Goal: Task Accomplishment & Management: Manage account settings

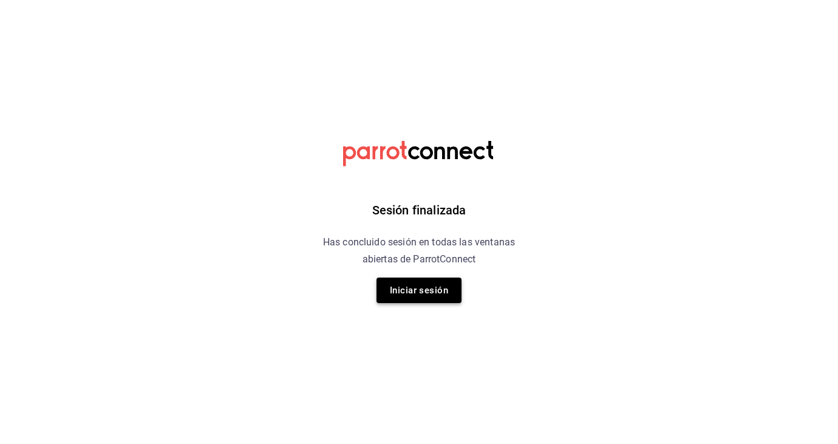
click at [419, 293] on button "Iniciar sesión" at bounding box center [419, 291] width 85 height 26
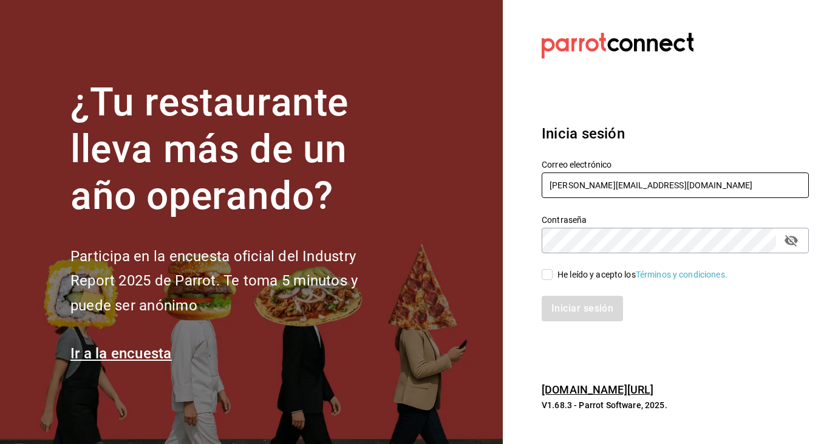
click at [661, 187] on input "kari.cl.93@hotmail.com" at bounding box center [675, 186] width 267 height 26
type input "k"
type input "sandiaromcar@gmail.com"
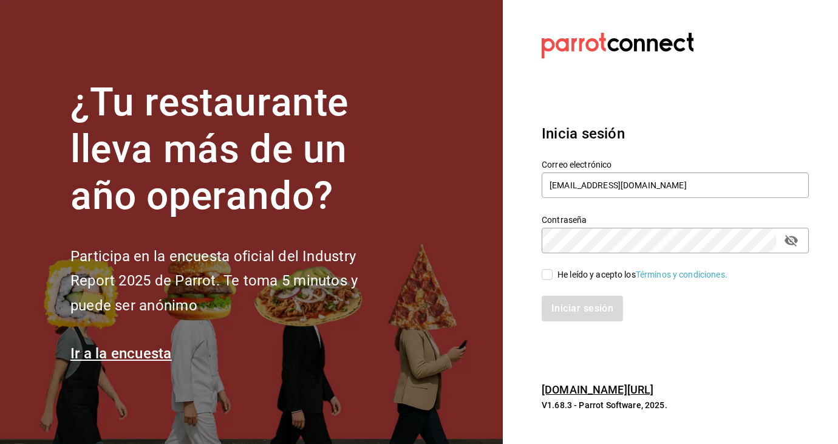
click at [550, 275] on input "He leído y acepto los Términos y condiciones." at bounding box center [547, 274] width 11 height 11
checkbox input "true"
click at [580, 307] on button "Iniciar sesión" at bounding box center [583, 309] width 83 height 26
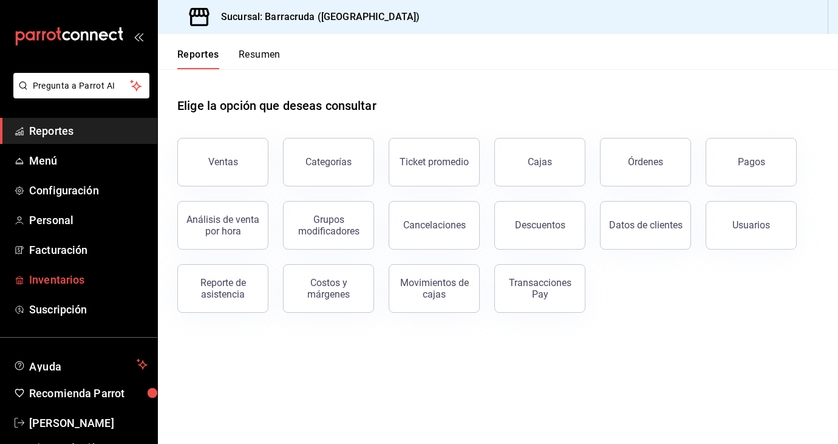
click at [52, 283] on span "Inventarios" at bounding box center [88, 280] width 118 height 16
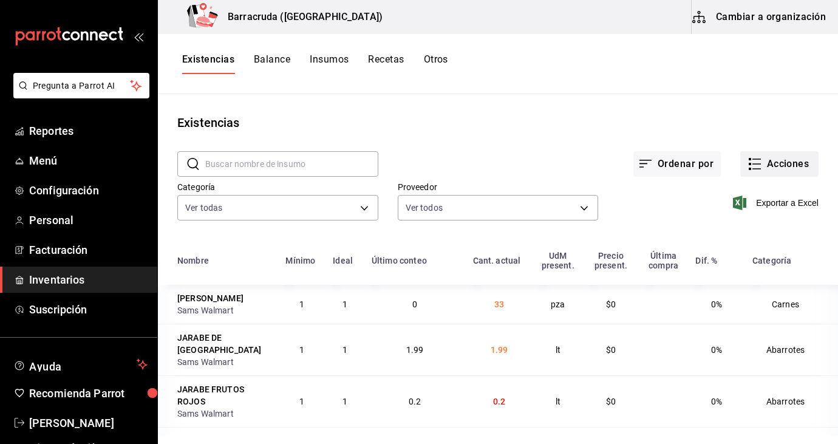
click at [783, 160] on button "Acciones" at bounding box center [780, 164] width 78 height 26
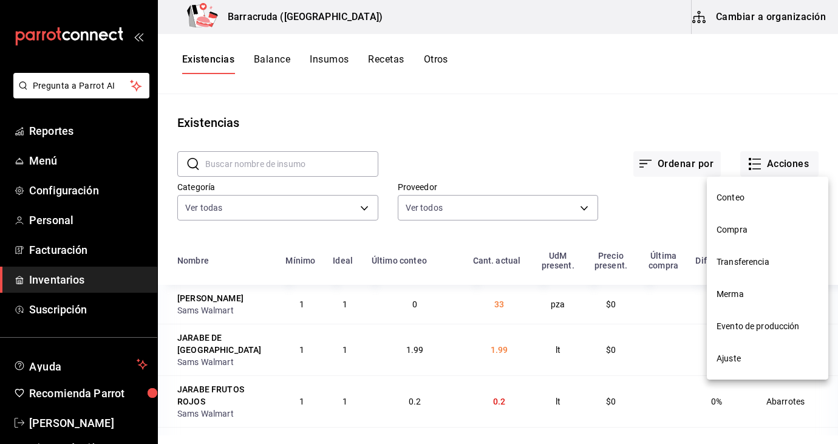
click at [733, 231] on span "Compra" at bounding box center [768, 230] width 102 height 13
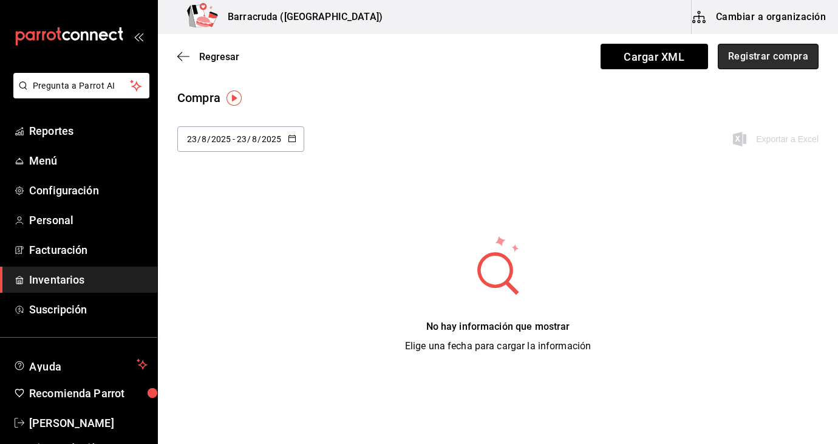
click at [756, 62] on button "Registrar compra" at bounding box center [768, 57] width 101 height 26
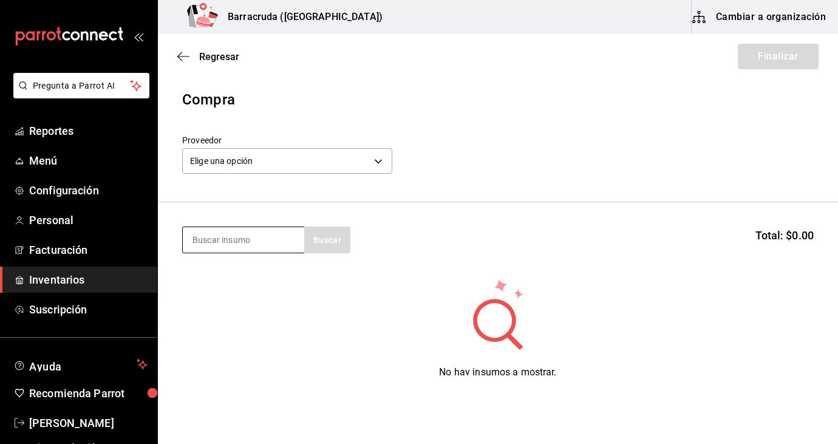
click at [250, 244] on input at bounding box center [244, 240] width 122 height 26
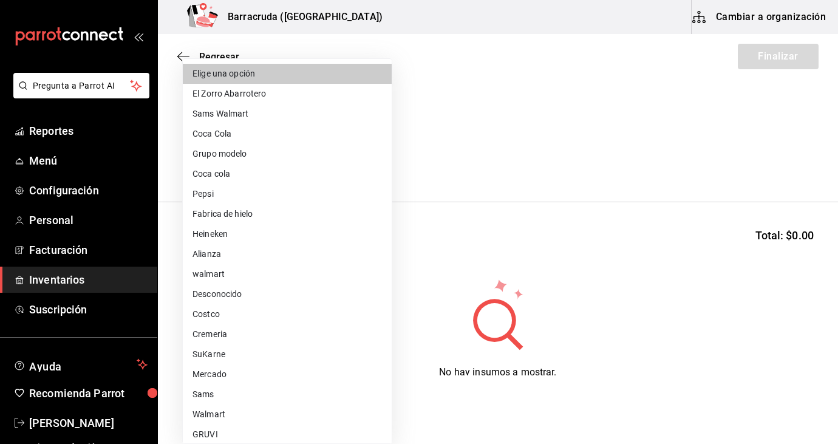
click at [372, 159] on body "Pregunta a Parrot AI Reportes Menú Configuración Personal Facturación Inventari…" at bounding box center [419, 187] width 838 height 375
click at [460, 94] on div at bounding box center [419, 222] width 838 height 444
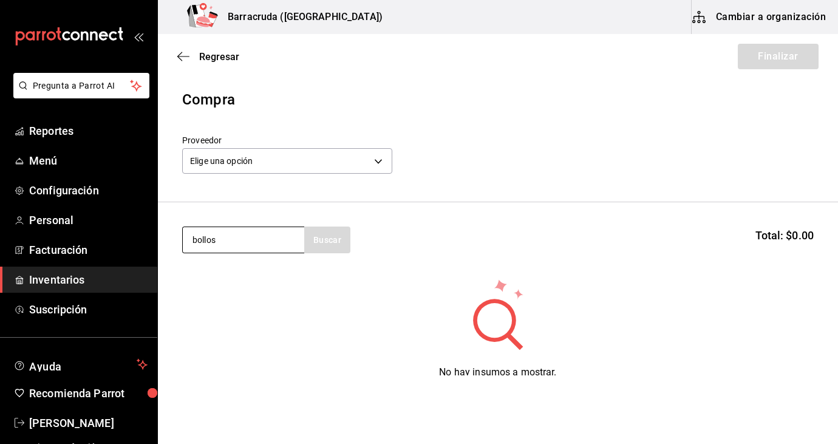
click at [239, 240] on input "bollos" at bounding box center [244, 240] width 122 height 26
type input "b"
type input "pan"
click at [340, 336] on div "No hay insumos a mostrar. Busca un insumo para agregarlo a la lista" at bounding box center [498, 336] width 680 height 117
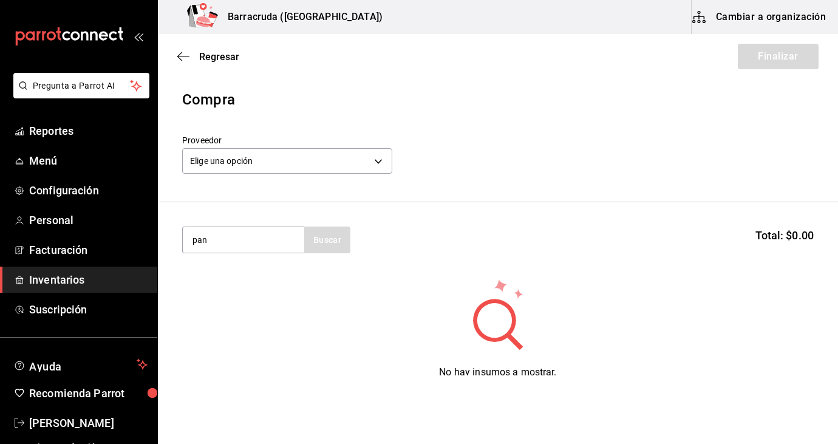
drag, startPoint x: 332, startPoint y: 354, endPoint x: 332, endPoint y: 360, distance: 6.7
click at [332, 360] on div "No hay insumos a mostrar. Busca un insumo para agregarlo a la lista" at bounding box center [498, 336] width 680 height 117
click at [397, 301] on div "No hay insumos a mostrar. Busca un insumo para agregarlo a la lista" at bounding box center [498, 336] width 680 height 117
click at [210, 242] on input "pan" at bounding box center [244, 240] width 122 height 26
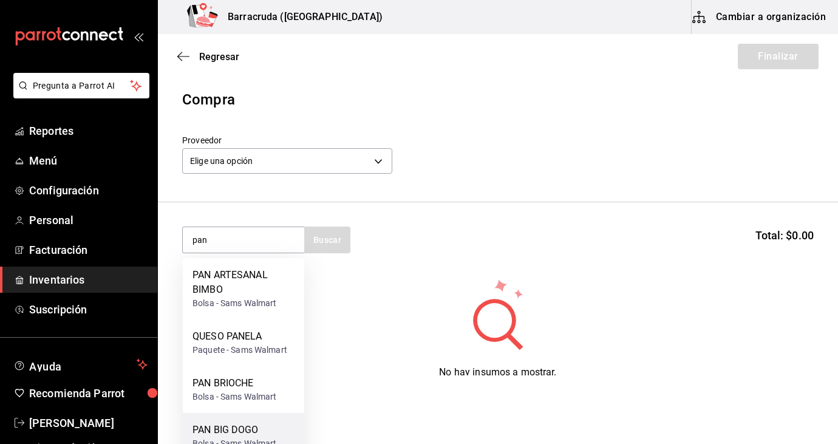
click at [223, 436] on div "PAN BIG DOGO" at bounding box center [235, 430] width 84 height 15
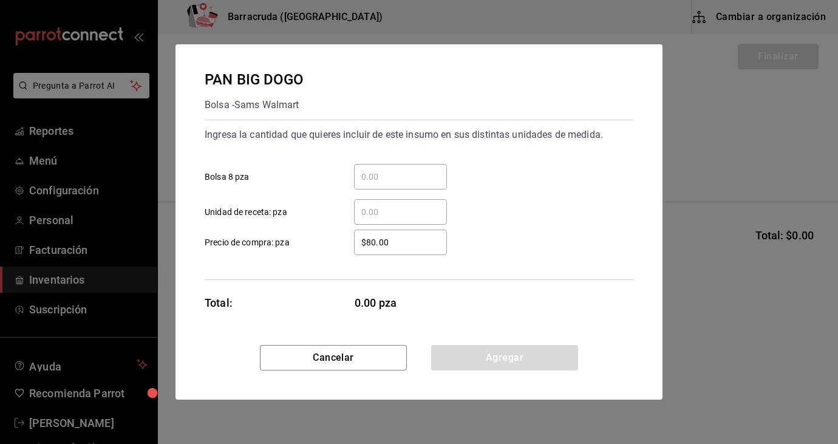
click at [381, 180] on input "​ Bolsa 8 pza" at bounding box center [400, 177] width 93 height 15
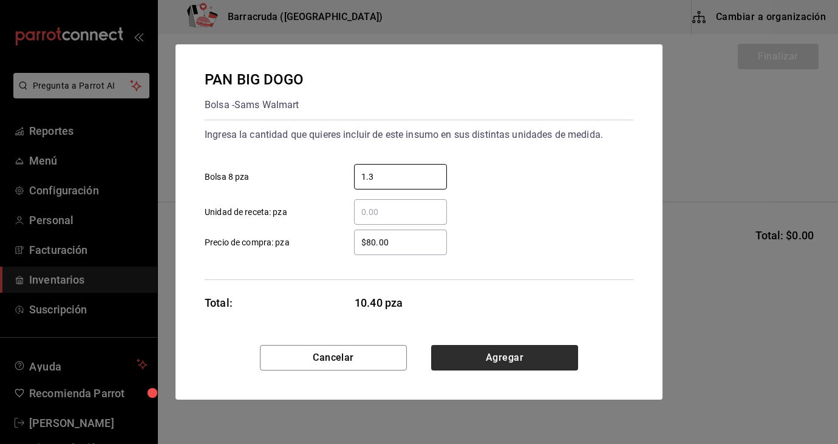
type input "1.3"
click at [503, 361] on button "Agregar" at bounding box center [504, 358] width 147 height 26
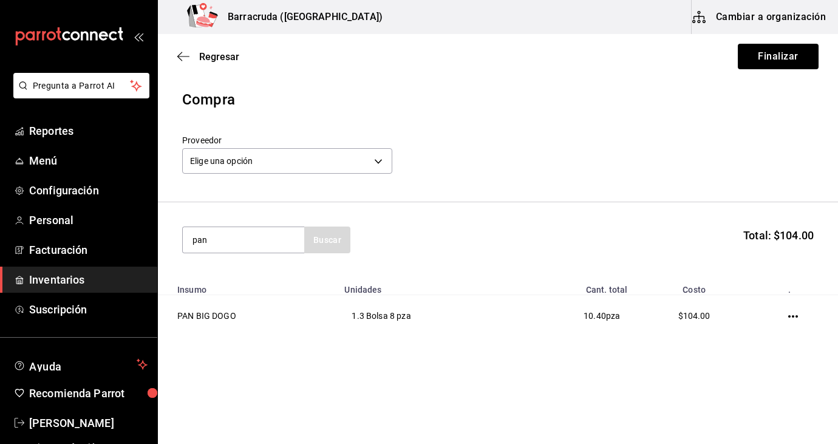
click at [383, 338] on div "Compra Proveedor Elige una opción default pan Buscar Total: $104.00 Insumo Unid…" at bounding box center [498, 222] width 680 height 267
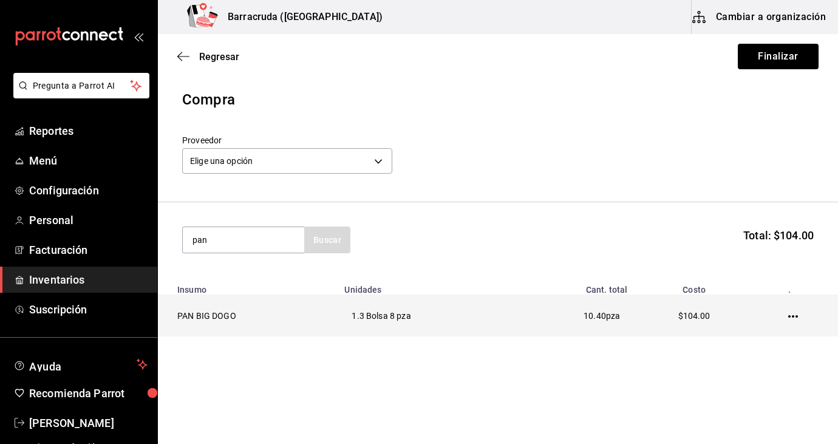
click at [501, 320] on td "1.3 Bolsa 8 pza" at bounding box center [422, 316] width 171 height 42
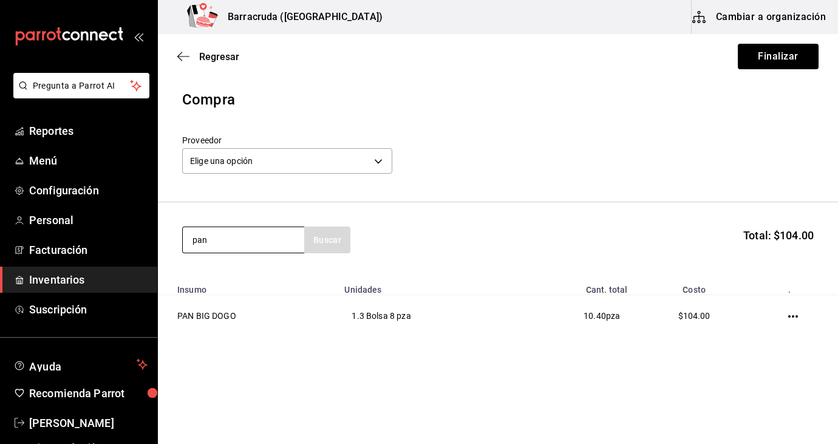
click at [255, 234] on input "pan" at bounding box center [244, 240] width 122 height 26
click at [253, 236] on input "pan" at bounding box center [244, 240] width 122 height 26
type input "p"
type input "huevo"
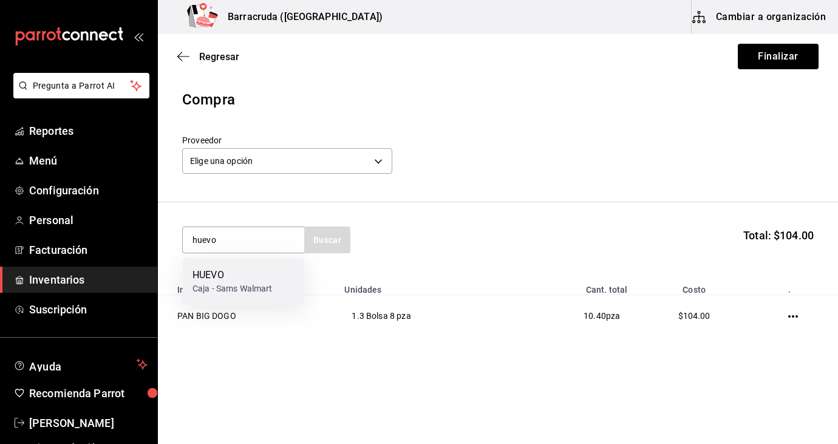
click at [247, 280] on div "HUEVO" at bounding box center [233, 275] width 80 height 15
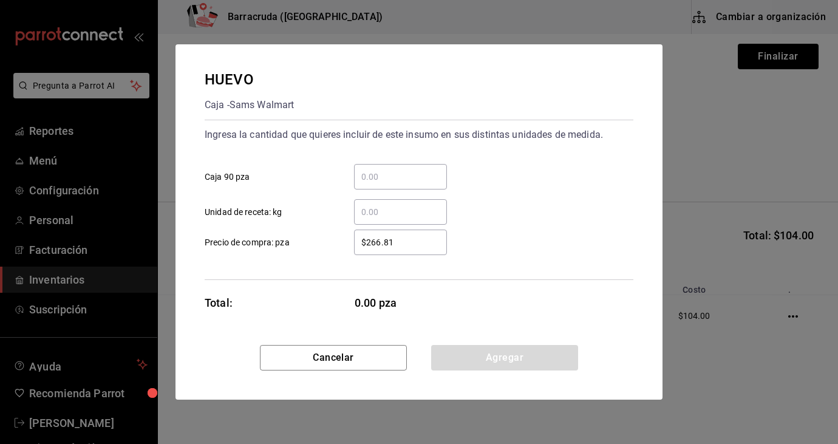
click at [392, 179] on input "​ Caja 90 pza" at bounding box center [400, 177] width 93 height 15
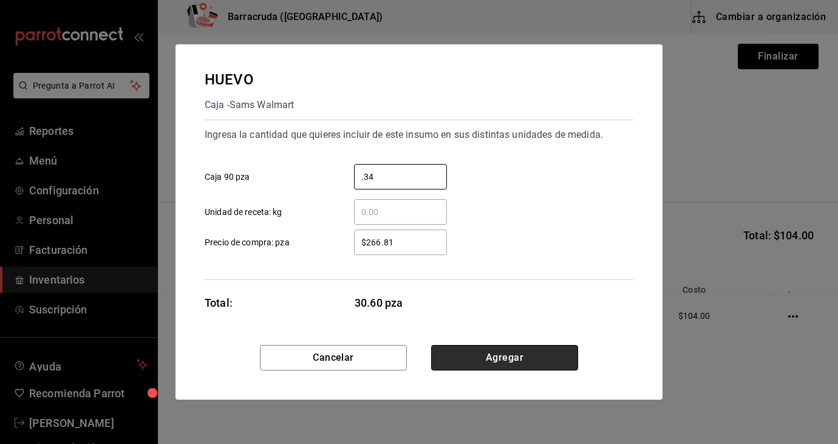
type input "0.34"
click at [476, 363] on button "Agregar" at bounding box center [504, 358] width 147 height 26
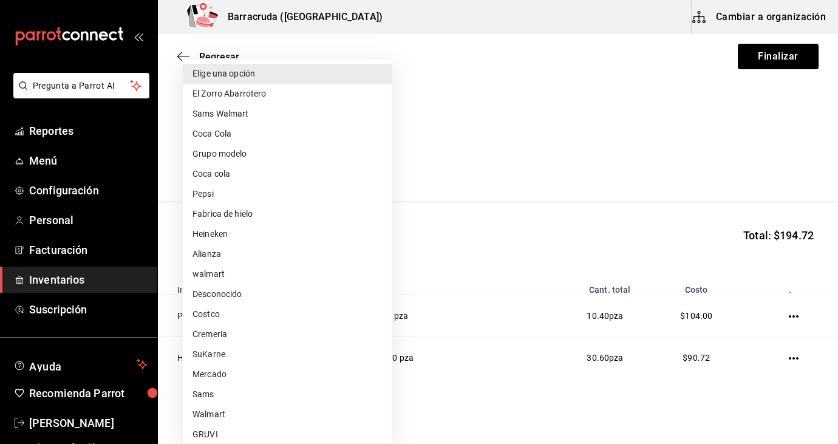
click at [380, 162] on body "Pregunta a Parrot AI Reportes Menú Configuración Personal Facturación Inventari…" at bounding box center [419, 187] width 838 height 375
click at [204, 112] on li "Sams Walmart" at bounding box center [287, 114] width 209 height 20
type input "03d91d22-1985-4d76-8d10-3f9019204566"
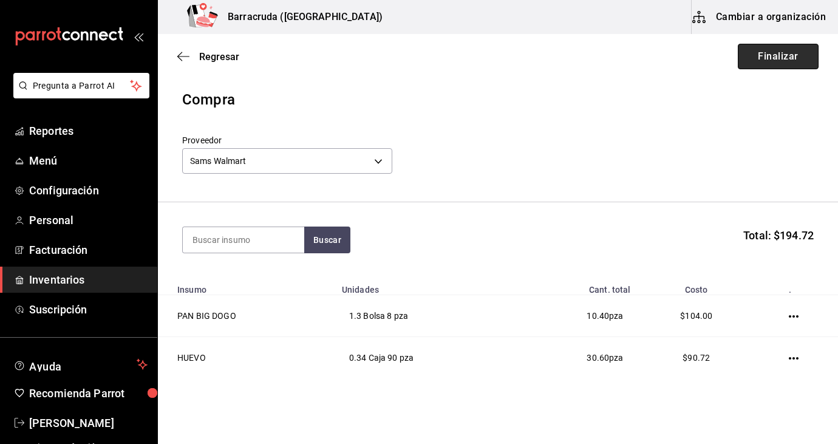
click at [790, 57] on button "Finalizar" at bounding box center [778, 57] width 81 height 26
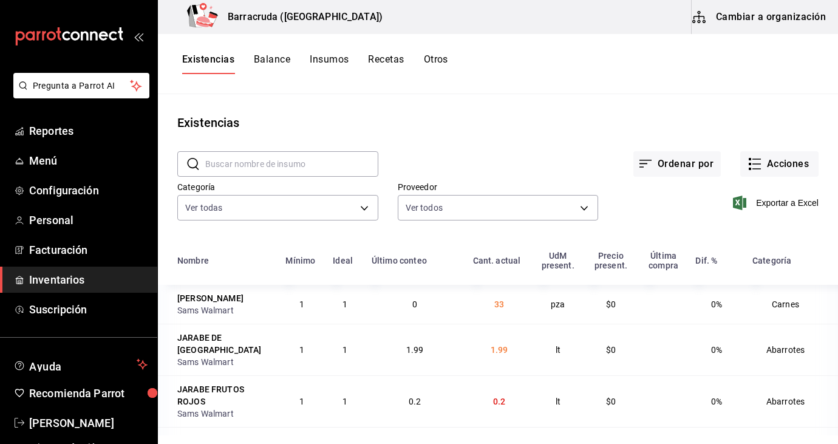
click at [285, 163] on input "text" at bounding box center [291, 164] width 173 height 24
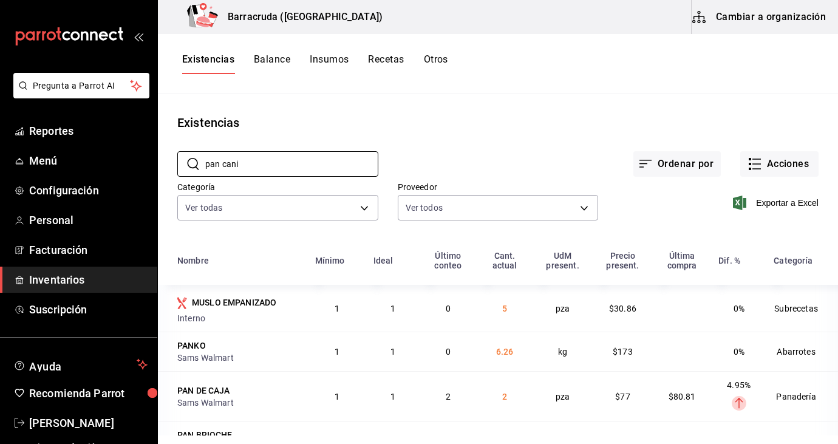
click at [290, 287] on td "MUSLO EMPANIZADO Interno" at bounding box center [233, 308] width 150 height 47
click at [259, 168] on input "pan cani" at bounding box center [291, 164] width 173 height 24
type input "p"
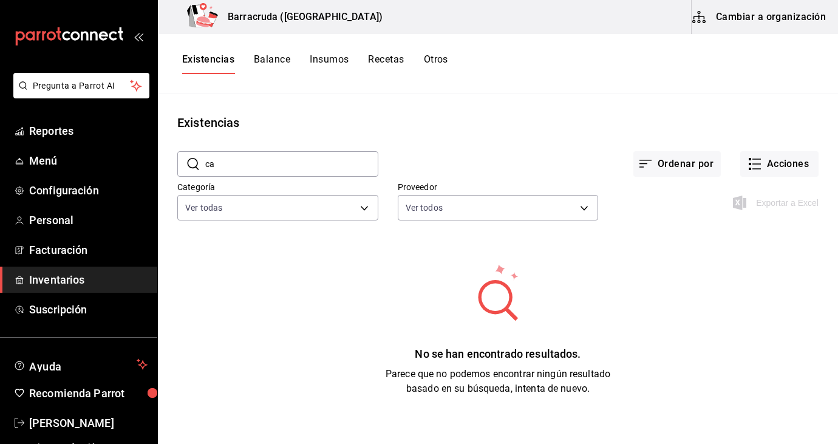
type input "c"
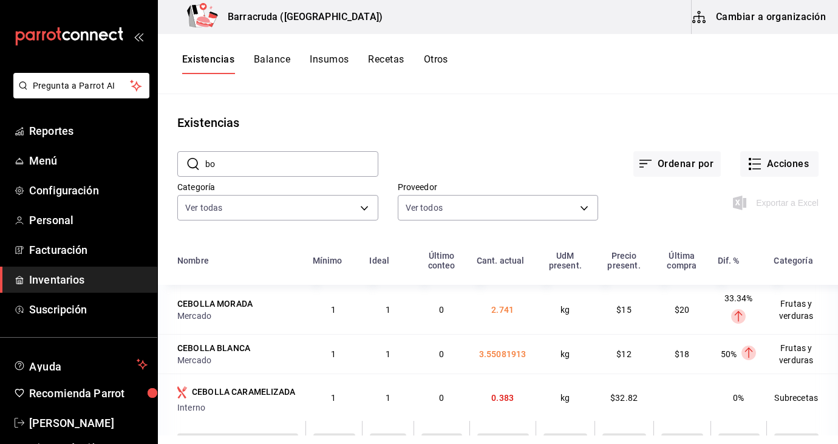
type input "b"
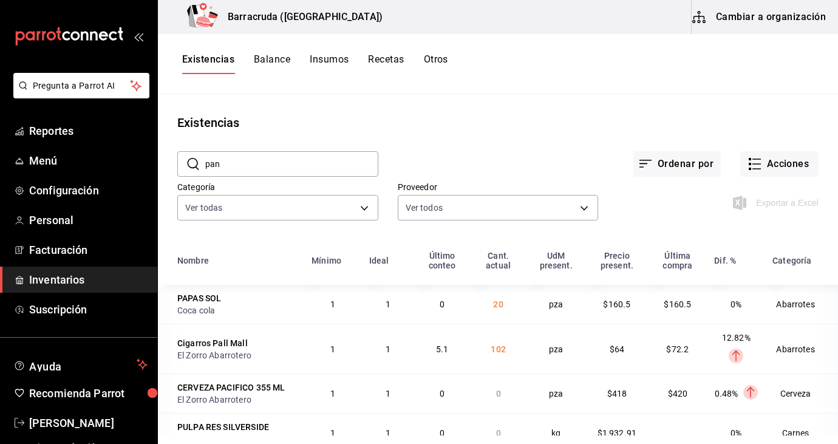
click at [265, 298] on div "PAPAS SOL" at bounding box center [237, 298] width 120 height 12
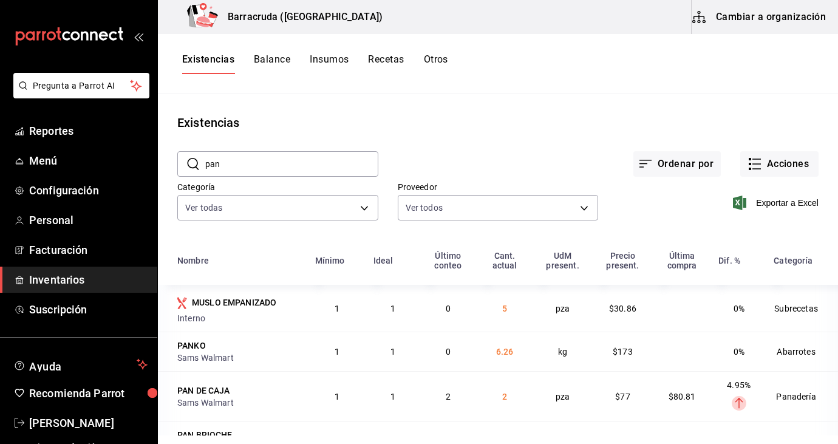
click at [233, 166] on input "pan" at bounding box center [291, 164] width 173 height 24
type input "p"
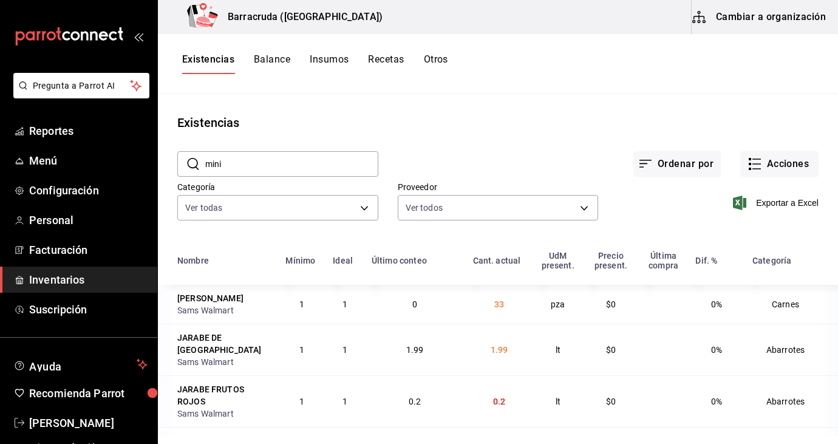
type input "mini"
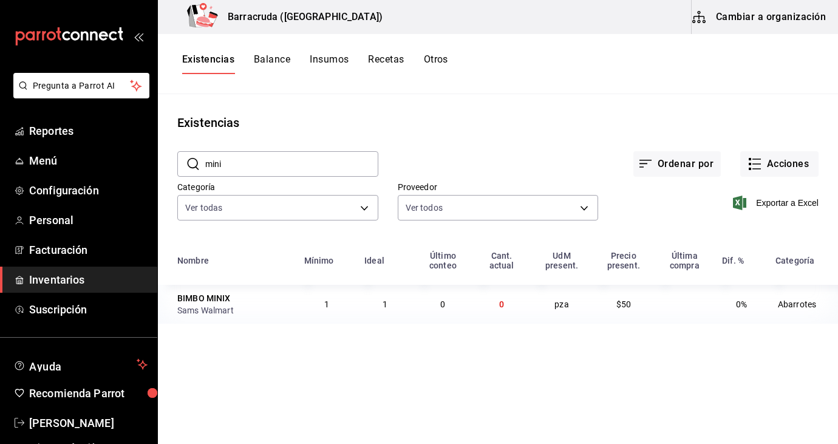
click at [239, 306] on div "Sams Walmart" at bounding box center [233, 310] width 112 height 12
click at [795, 170] on button "Acciones" at bounding box center [780, 164] width 78 height 26
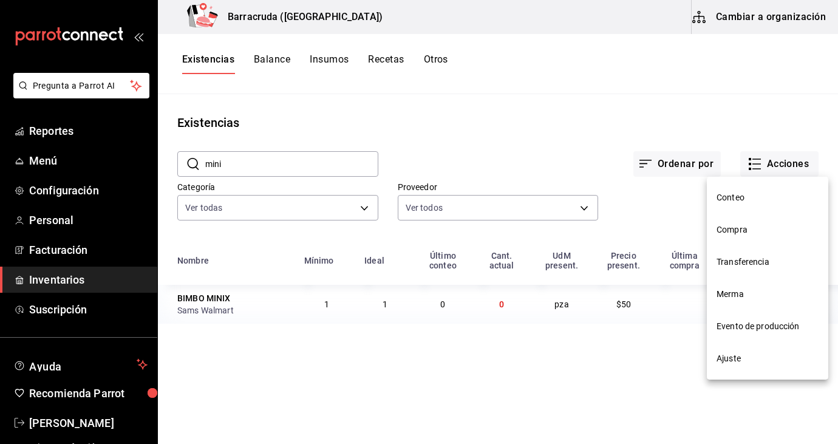
click at [726, 233] on span "Compra" at bounding box center [768, 230] width 102 height 13
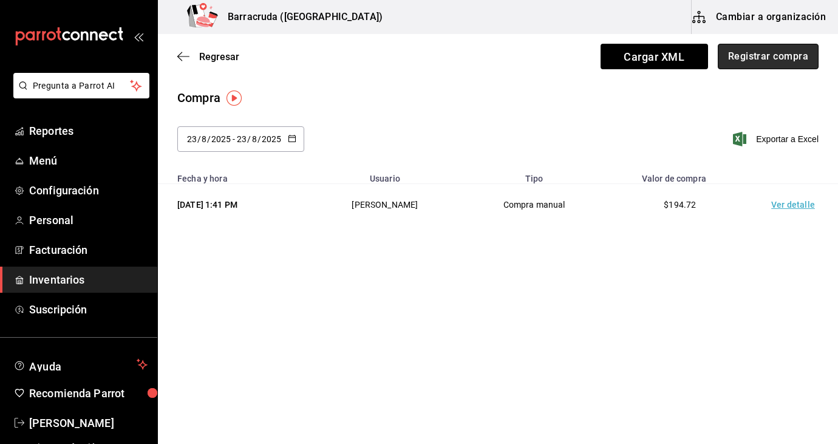
click at [772, 65] on button "Registrar compra" at bounding box center [768, 57] width 101 height 26
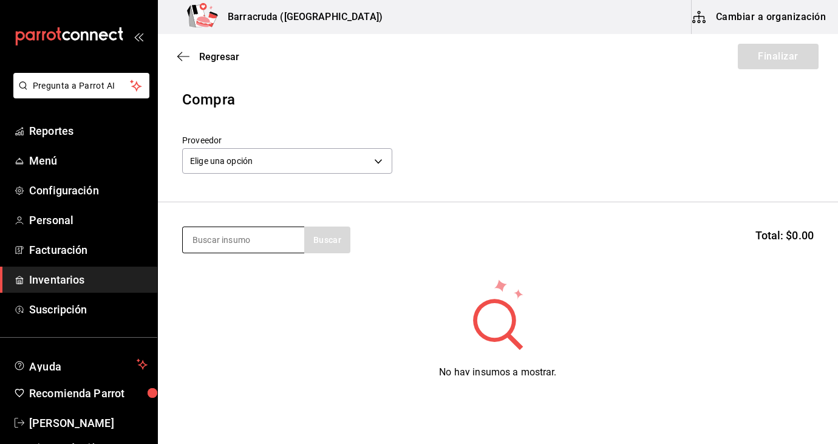
click at [257, 245] on input at bounding box center [244, 240] width 122 height 26
type input "m"
type input "bimbo"
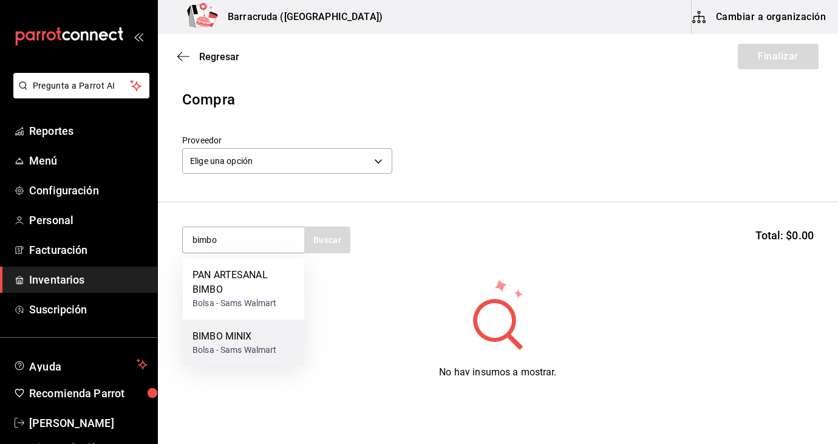
click at [229, 348] on div "Bolsa - Sams Walmart" at bounding box center [235, 350] width 84 height 13
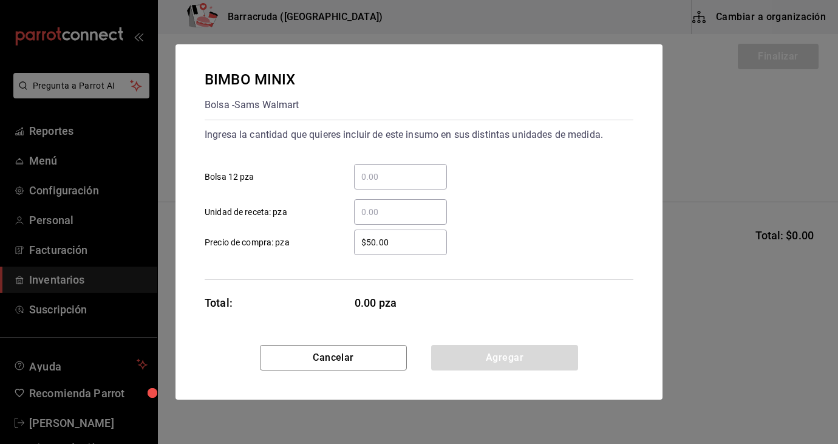
click at [374, 176] on input "​ Bolsa 12 pza" at bounding box center [400, 177] width 93 height 15
type input "2"
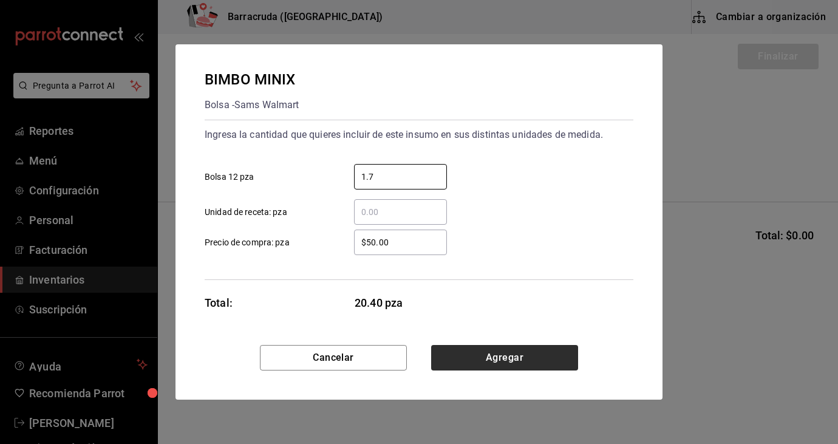
type input "1.7"
click at [503, 361] on button "Agregar" at bounding box center [504, 358] width 147 height 26
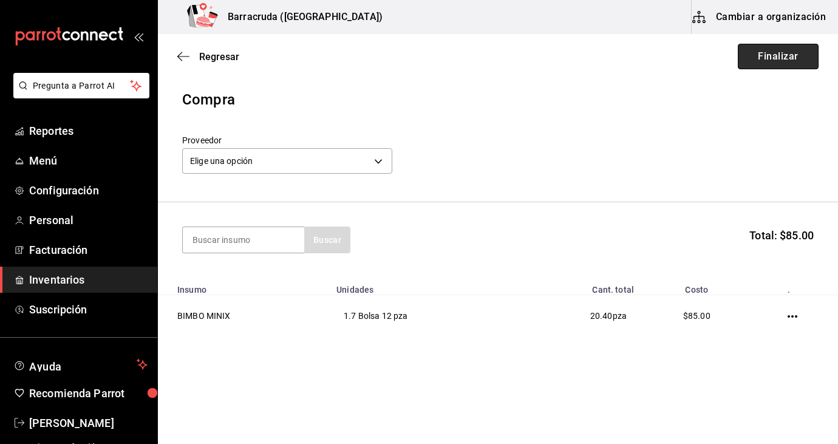
click at [776, 60] on button "Finalizar" at bounding box center [778, 57] width 81 height 26
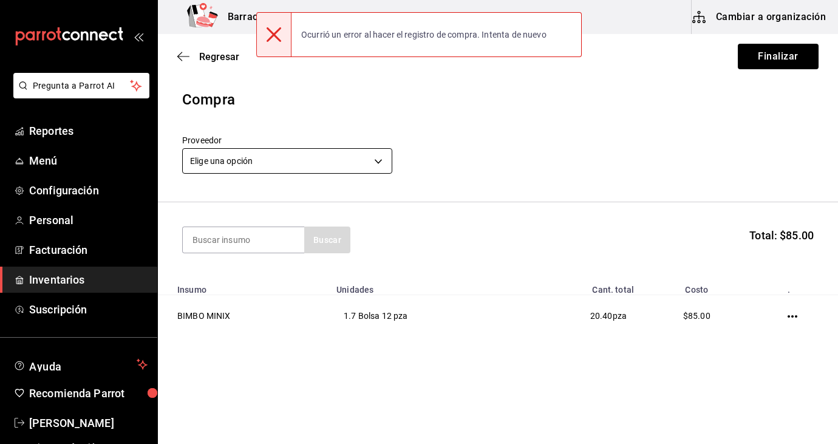
click at [386, 162] on body "Pregunta a Parrot AI Reportes Menú Configuración Personal Facturación Inventari…" at bounding box center [419, 187] width 838 height 375
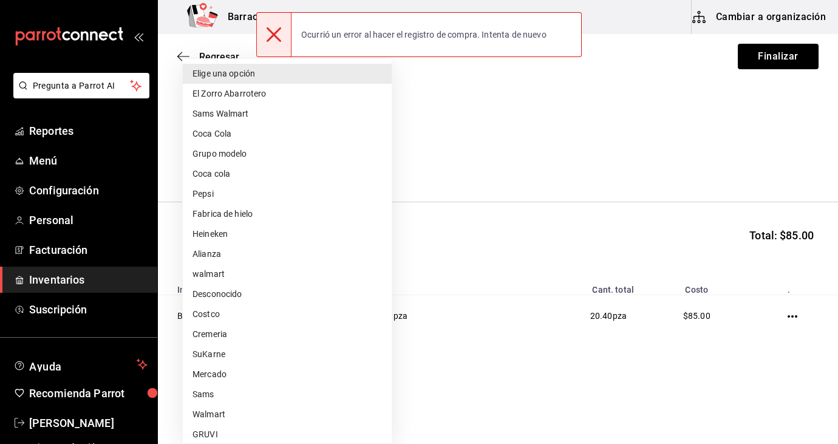
click at [269, 115] on li "Sams Walmart" at bounding box center [287, 114] width 209 height 20
type input "03d91d22-1985-4d76-8d10-3f9019204566"
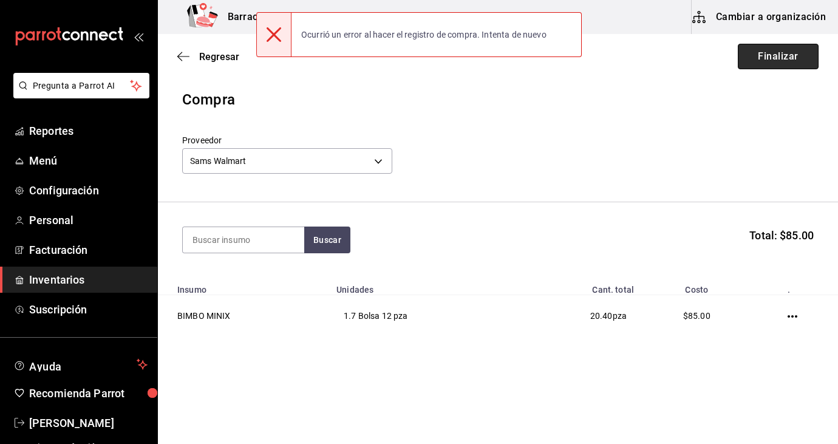
click at [801, 56] on button "Finalizar" at bounding box center [778, 57] width 81 height 26
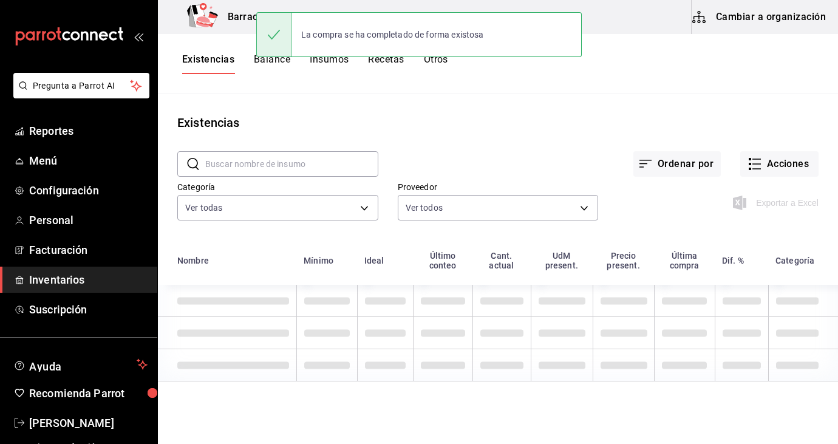
click at [299, 163] on input "text" at bounding box center [291, 164] width 173 height 24
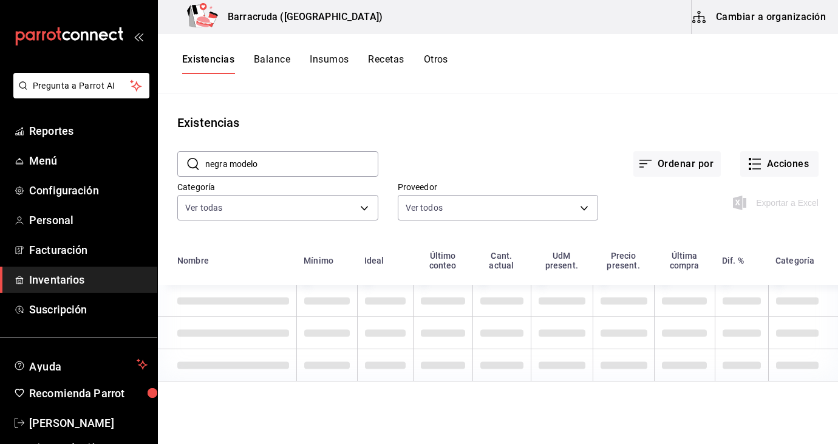
type input "negra modelo"
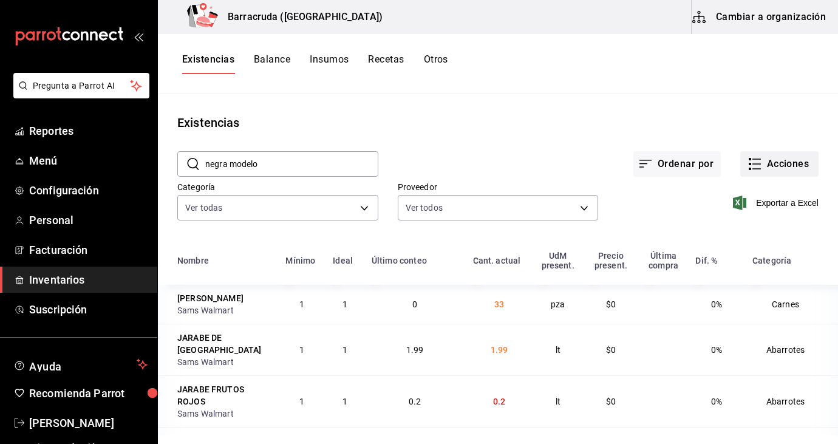
click at [790, 165] on button "Acciones" at bounding box center [780, 164] width 78 height 26
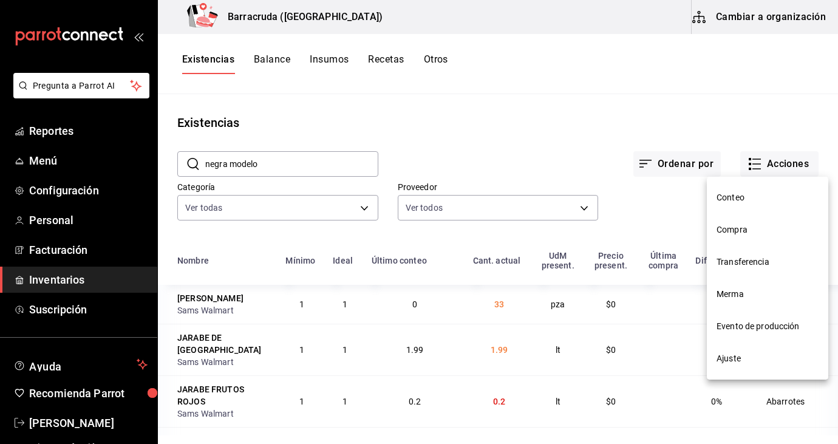
click at [734, 226] on span "Compra" at bounding box center [768, 230] width 102 height 13
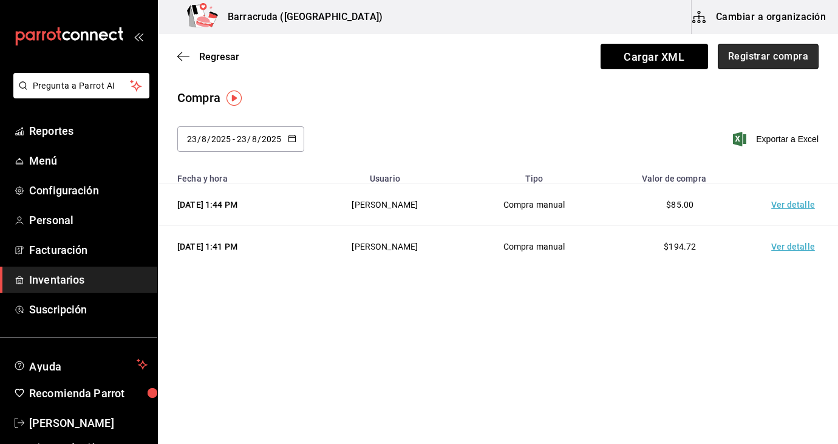
click at [776, 58] on button "Registrar compra" at bounding box center [768, 57] width 101 height 26
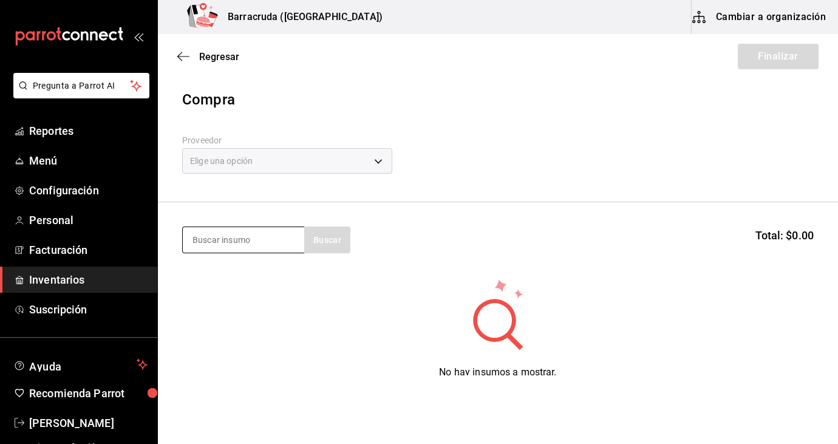
click at [260, 238] on input at bounding box center [244, 240] width 122 height 26
type input "negra modelo"
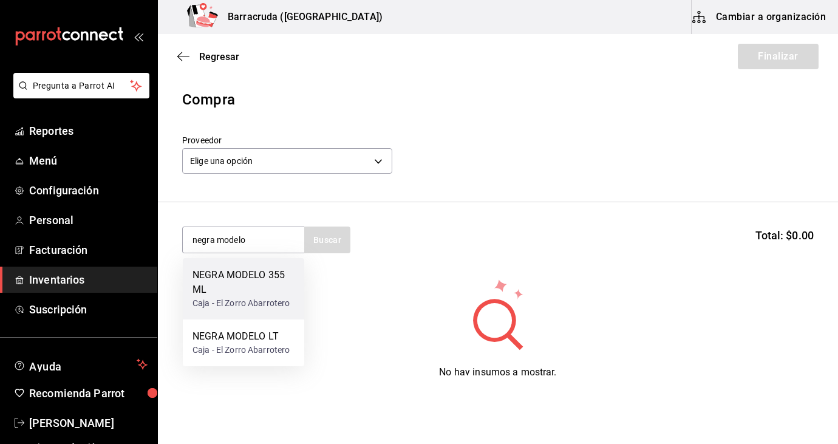
click at [224, 282] on div "NEGRA MODELO 355 ML" at bounding box center [244, 282] width 102 height 29
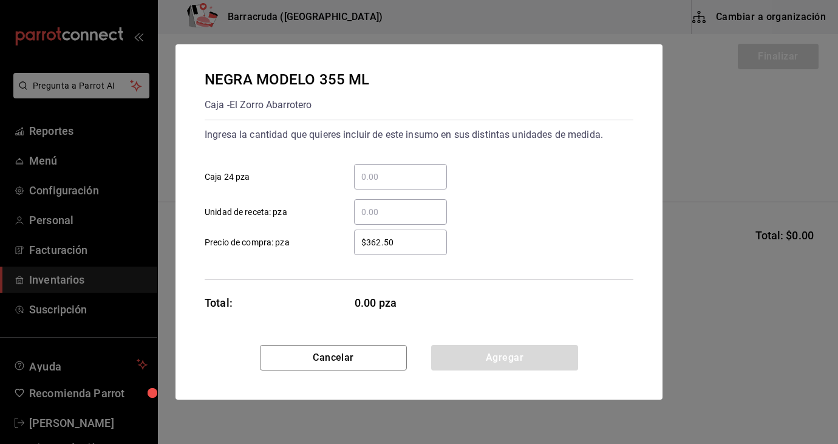
click at [397, 179] on input "​ Caja 24 pza" at bounding box center [400, 177] width 93 height 15
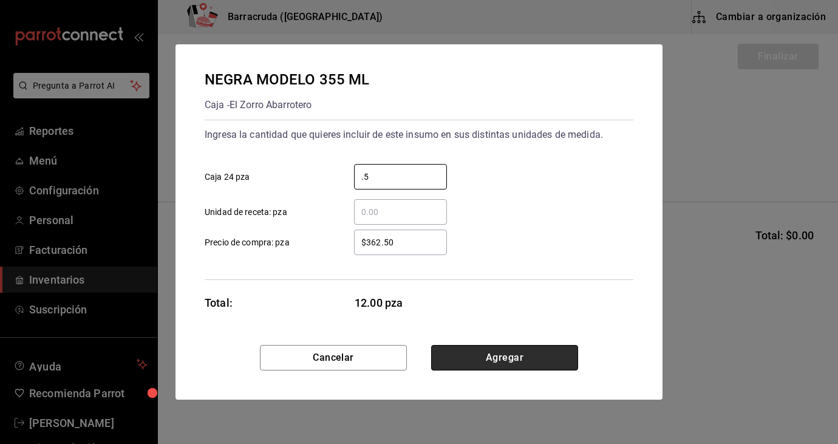
type input "0.5"
click at [505, 358] on button "Agregar" at bounding box center [504, 358] width 147 height 26
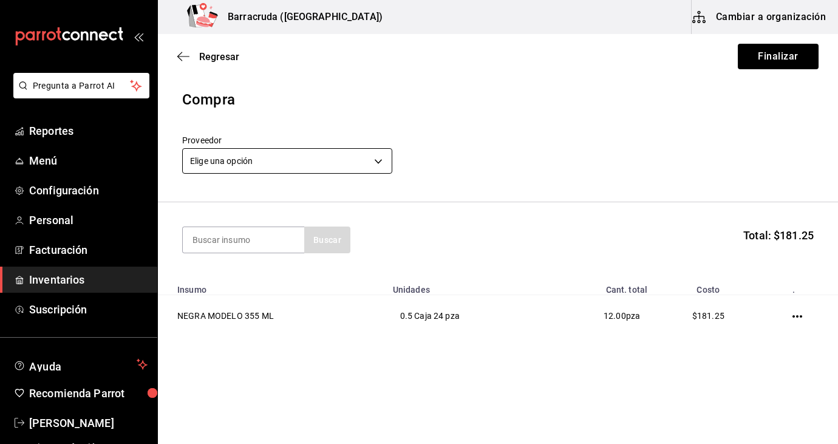
click at [383, 163] on body "Pregunta a Parrot AI Reportes Menú Configuración Personal Facturación Inventari…" at bounding box center [419, 187] width 838 height 375
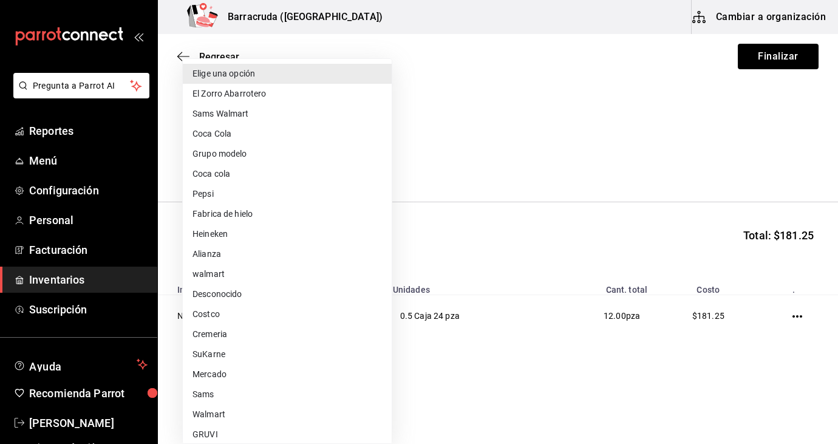
click at [253, 95] on li "El Zorro Abarrotero" at bounding box center [287, 94] width 209 height 20
type input "82d04e69-7e0a-4d3d-af96-97d5b1927c8d"
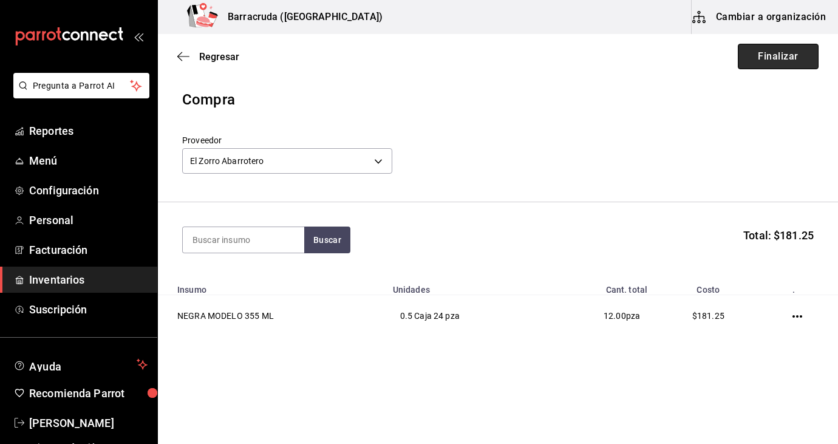
click at [787, 60] on button "Finalizar" at bounding box center [778, 57] width 81 height 26
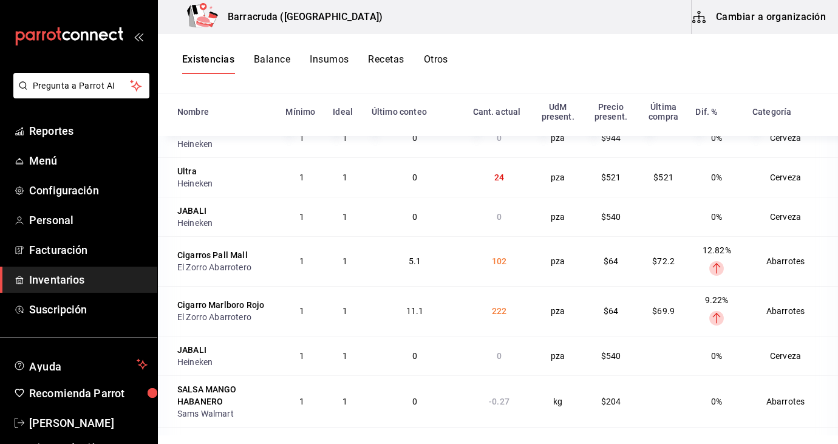
scroll to position [649, 0]
